Goal: Check status: Check status

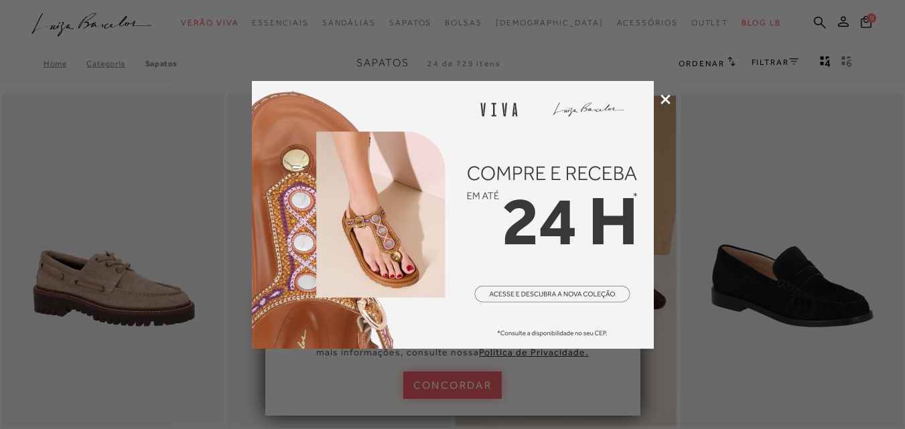
click at [662, 104] on div at bounding box center [452, 214] width 905 height 429
click at [663, 98] on icon at bounding box center [665, 99] width 10 height 10
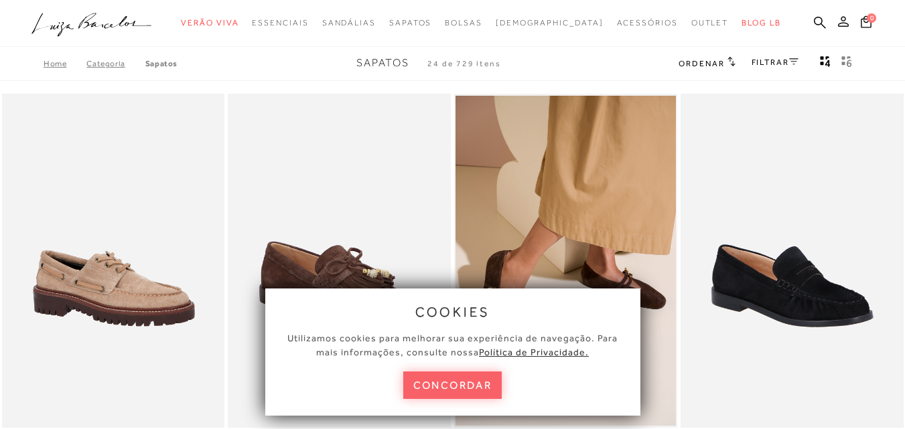
click at [838, 23] on icon at bounding box center [843, 21] width 11 height 11
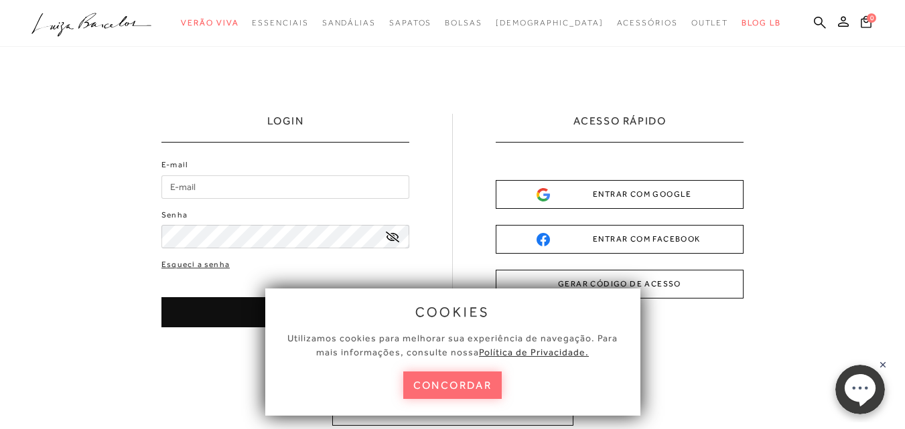
click at [455, 377] on button "concordar" at bounding box center [452, 385] width 99 height 27
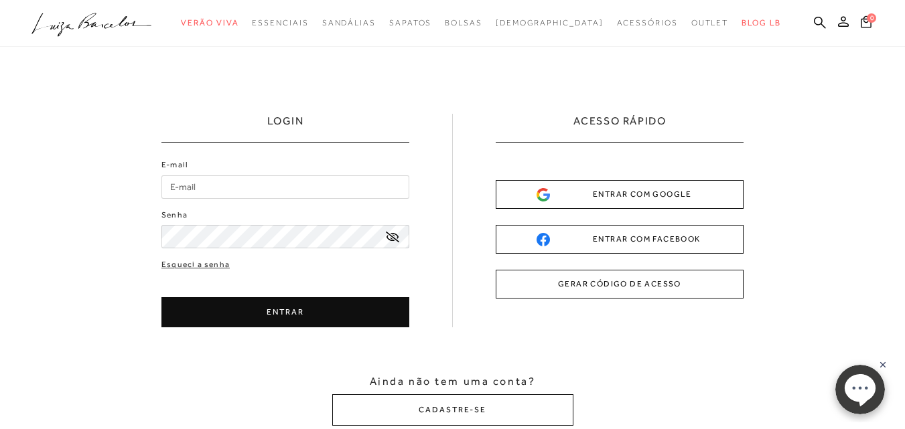
click at [311, 192] on input "E-mail" at bounding box center [285, 186] width 248 height 23
click at [565, 197] on div "ENTRAR COM GOOGLE" at bounding box center [619, 194] width 166 height 14
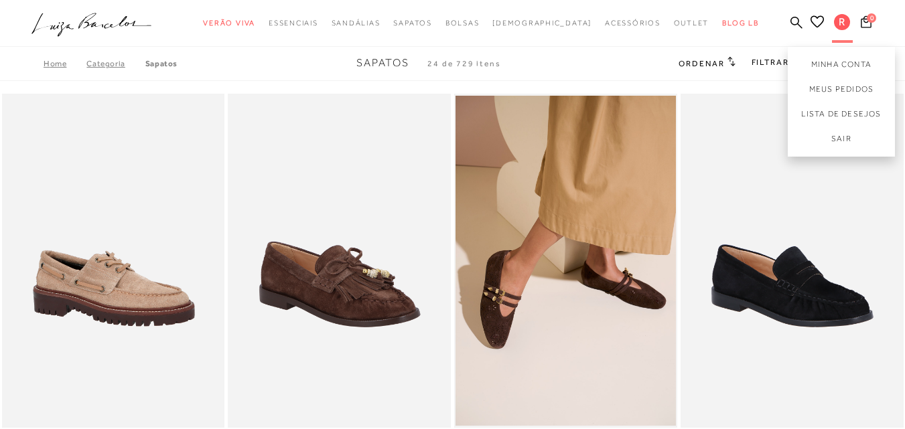
click at [834, 15] on span "R" at bounding box center [842, 22] width 16 height 16
click at [838, 87] on link "Meus Pedidos" at bounding box center [840, 89] width 107 height 25
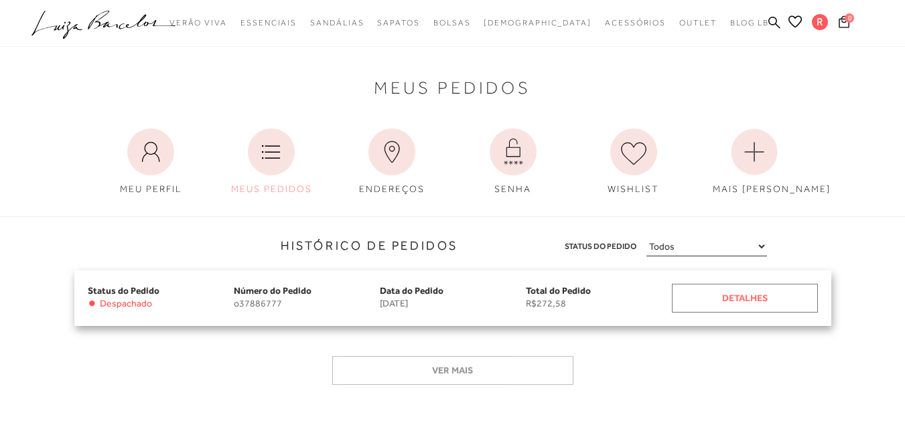
click at [710, 305] on div "Detalhes" at bounding box center [745, 298] width 146 height 29
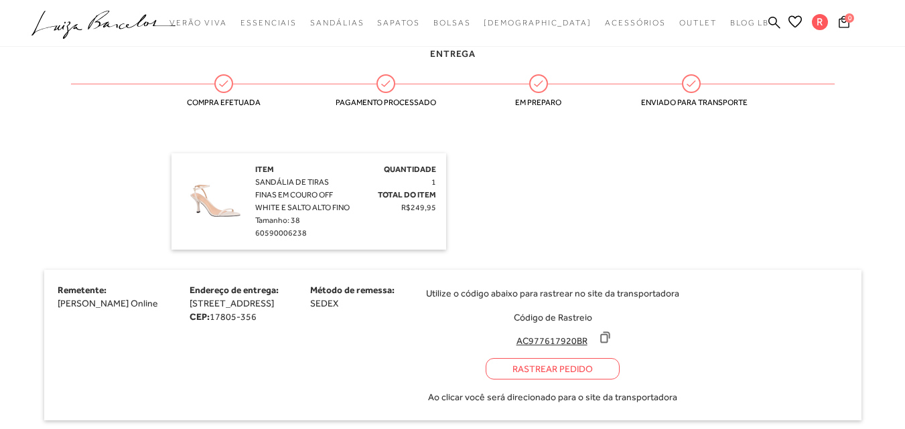
scroll to position [402, 0]
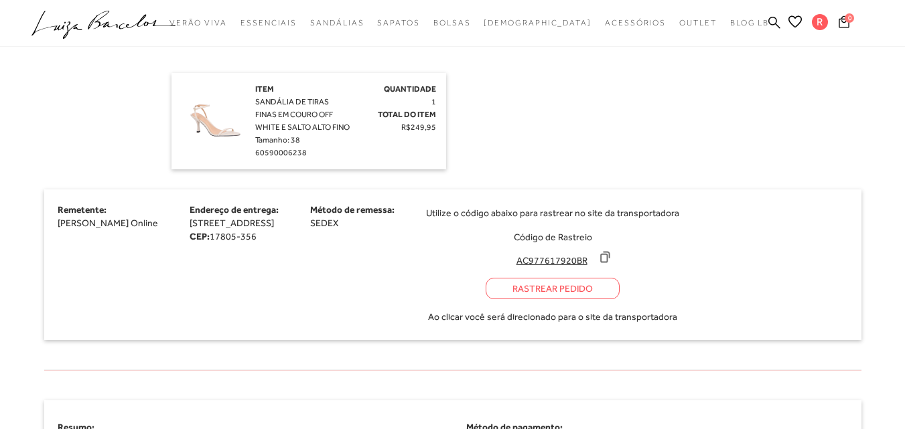
click at [619, 299] on div "Rastrear Pedido" at bounding box center [552, 288] width 134 height 21
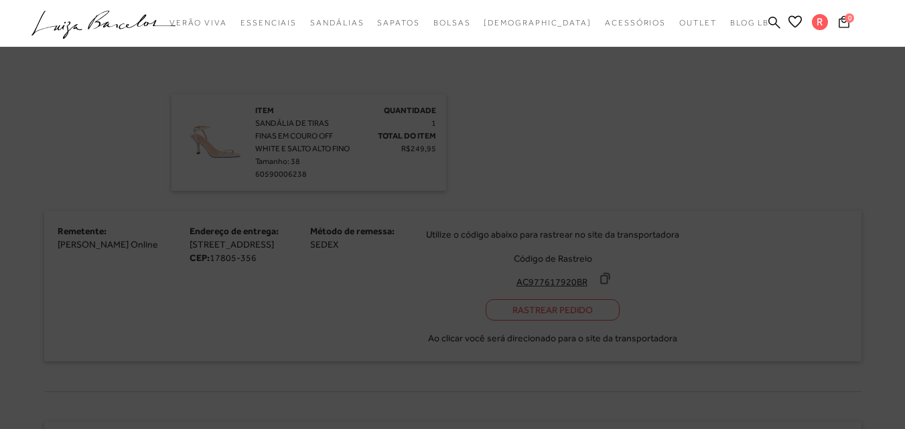
scroll to position [423, 0]
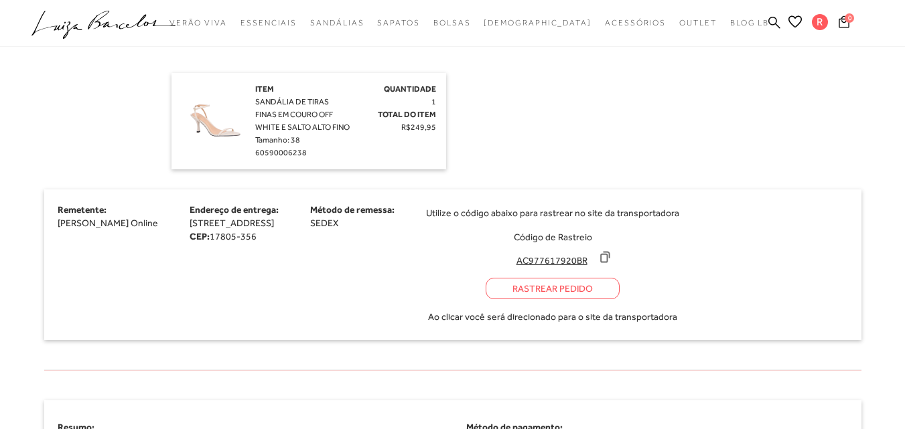
click at [611, 264] on icon at bounding box center [604, 256] width 13 height 13
click at [596, 267] on input "AC977617920BR" at bounding box center [551, 260] width 89 height 13
click at [609, 262] on icon at bounding box center [605, 257] width 9 height 10
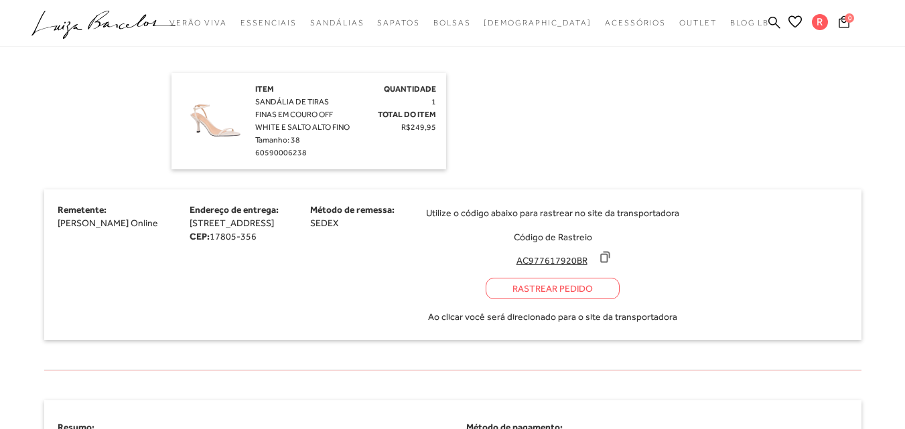
click at [596, 267] on input "AC977617920BR" at bounding box center [551, 260] width 89 height 13
drag, startPoint x: 671, startPoint y: 273, endPoint x: 581, endPoint y: 267, distance: 89.9
click at [581, 267] on input "AC977617920BR" at bounding box center [551, 260] width 89 height 13
drag, startPoint x: 605, startPoint y: 281, endPoint x: 593, endPoint y: 272, distance: 15.3
click at [593, 267] on input "AC977617920BR" at bounding box center [551, 260] width 89 height 13
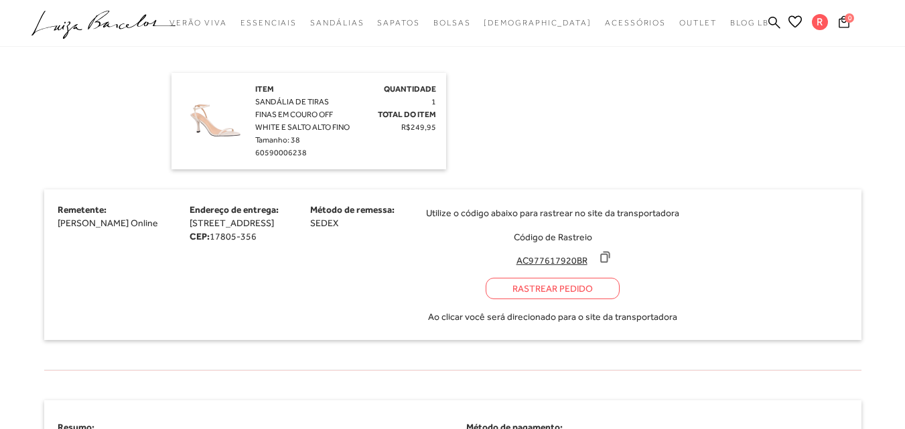
drag, startPoint x: 597, startPoint y: 274, endPoint x: 668, endPoint y: 265, distance: 70.9
click at [598, 265] on div "AC977617920BR" at bounding box center [552, 258] width 91 height 17
